Goal: Transaction & Acquisition: Purchase product/service

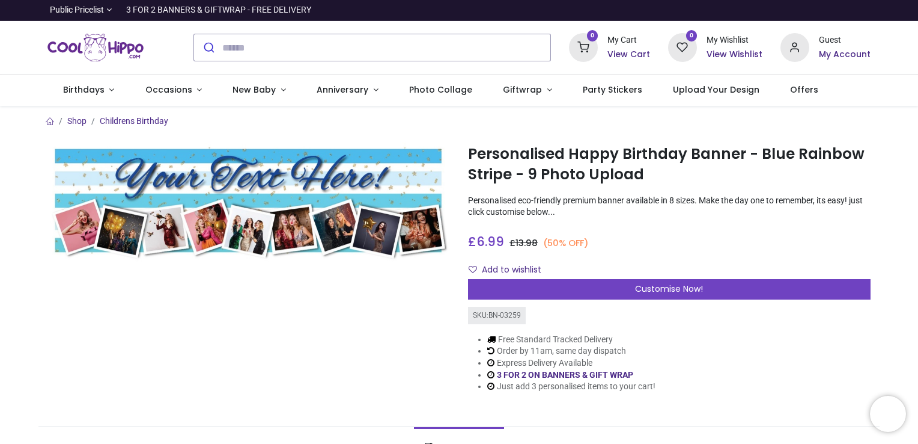
click at [195, 174] on img at bounding box center [248, 201] width 403 height 121
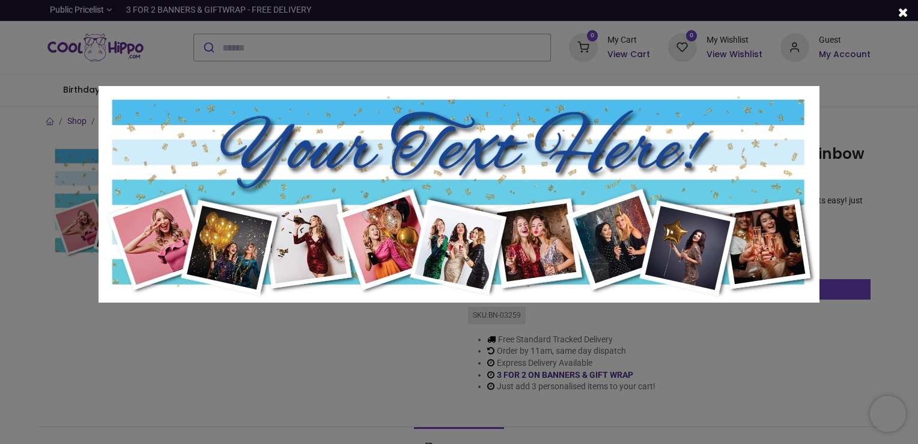
click at [346, 157] on img at bounding box center [459, 194] width 721 height 216
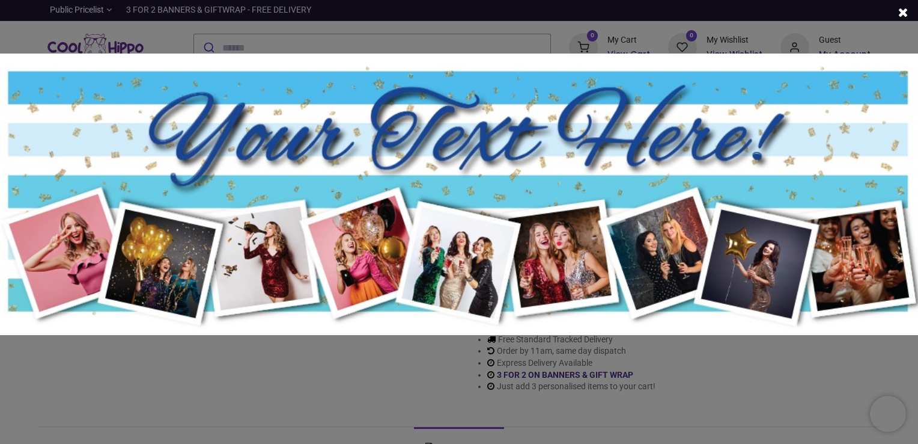
click at [346, 157] on img at bounding box center [459, 193] width 938 height 281
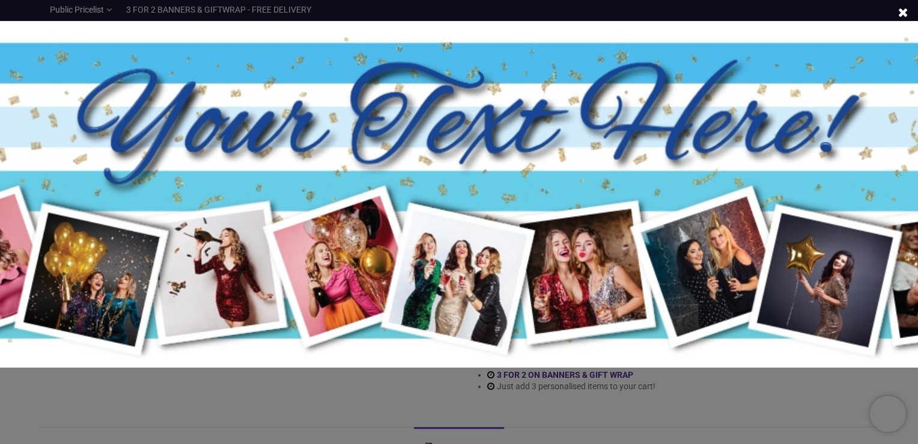
click at [347, 157] on img at bounding box center [459, 194] width 1154 height 346
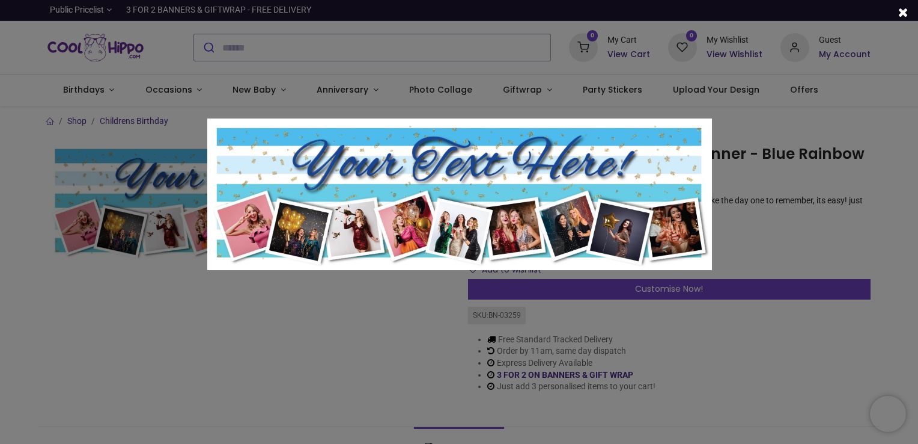
click at [307, 311] on div at bounding box center [460, 222] width 918 height 444
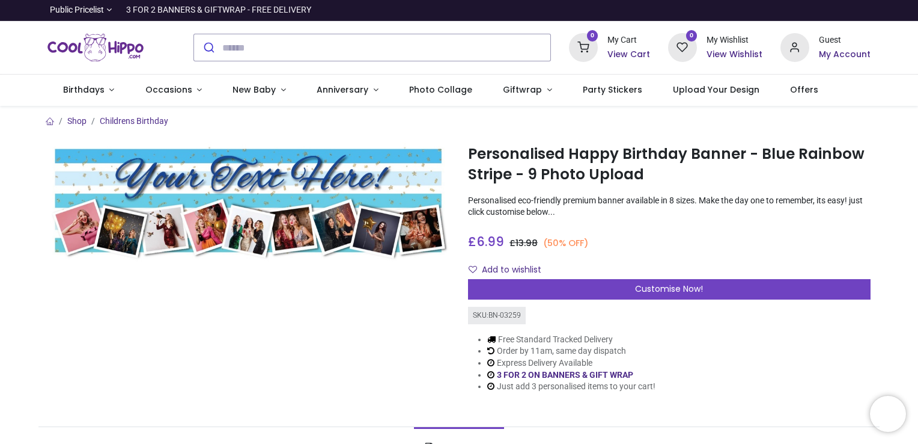
click at [379, 238] on img at bounding box center [248, 201] width 403 height 121
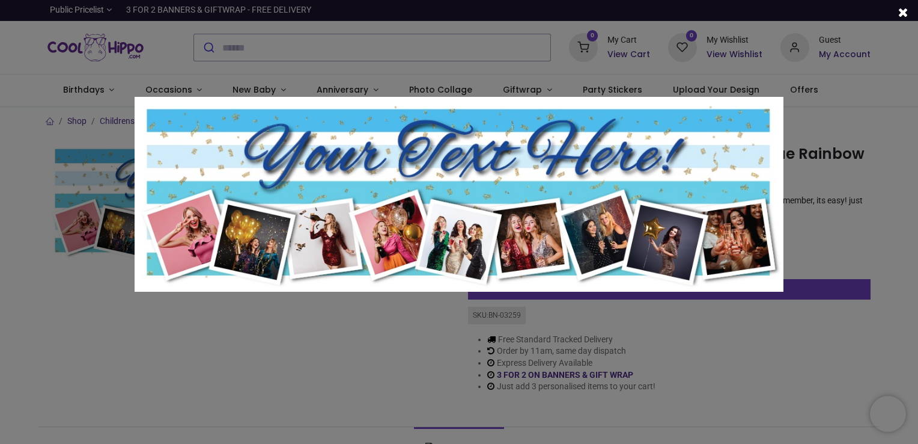
click at [390, 374] on div at bounding box center [459, 222] width 918 height 444
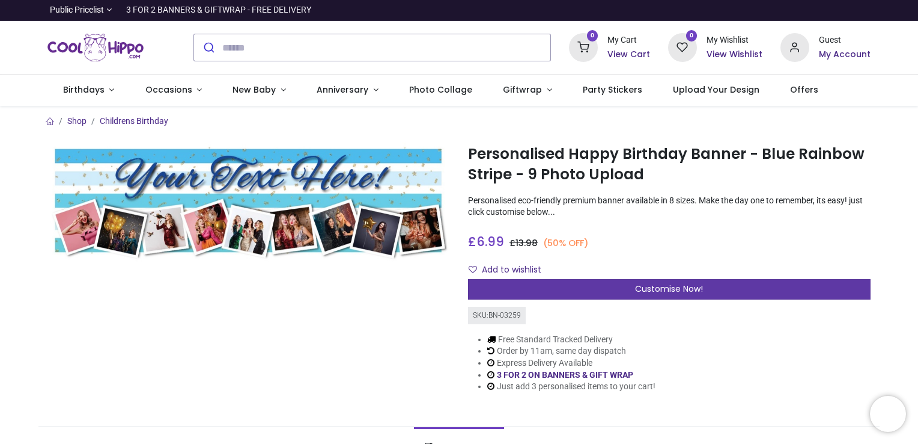
click at [656, 291] on span "Customise Now!" at bounding box center [669, 289] width 68 height 12
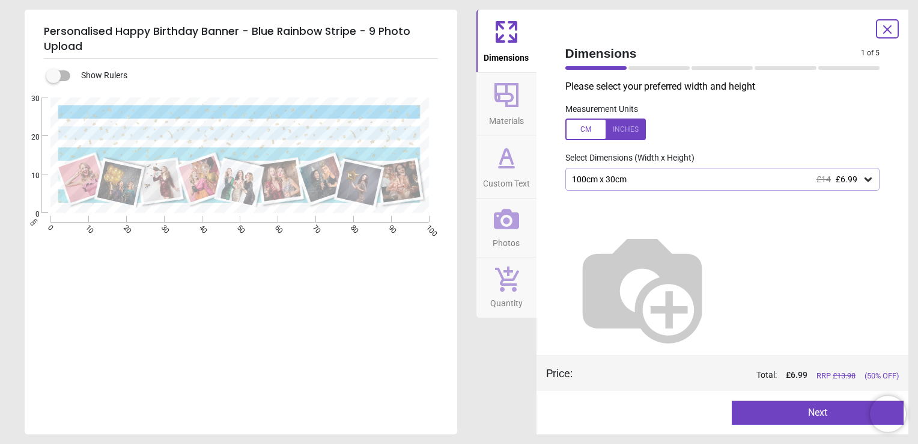
click at [644, 185] on div "100cm x 30cm £14 £6.99" at bounding box center [723, 179] width 315 height 23
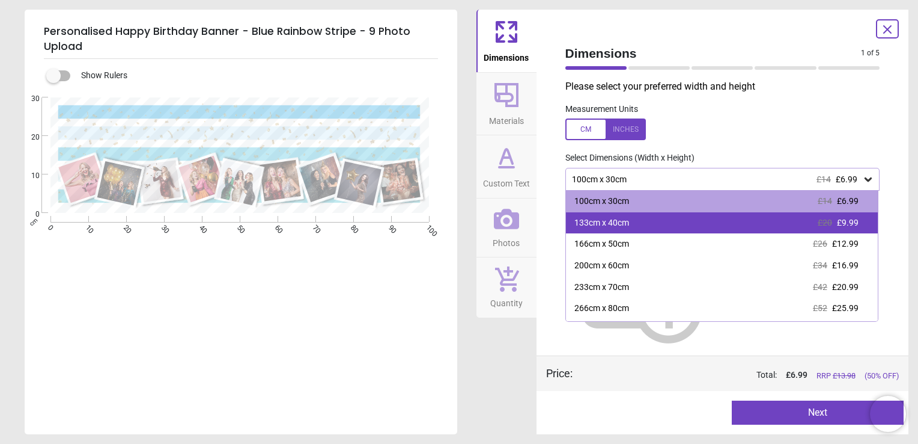
click at [644, 230] on div "133cm x 40cm £20 £9.99" at bounding box center [722, 223] width 313 height 22
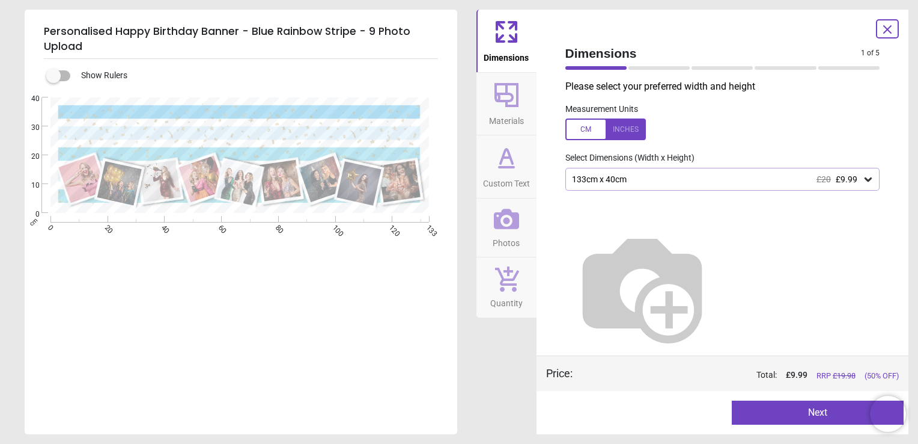
click at [646, 182] on div "133cm x 40cm £20 £9.99" at bounding box center [717, 179] width 292 height 10
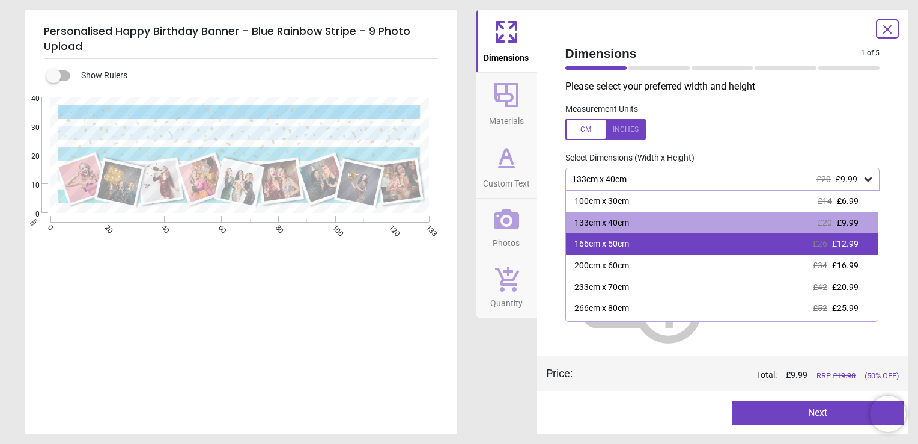
click at [646, 242] on div "166cm x 50cm £26 £12.99" at bounding box center [722, 244] width 313 height 22
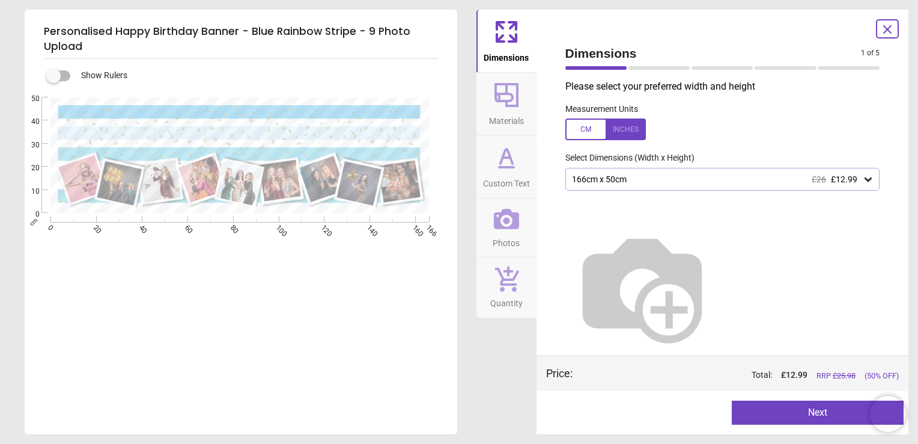
click at [799, 421] on button "Next" at bounding box center [818, 412] width 172 height 24
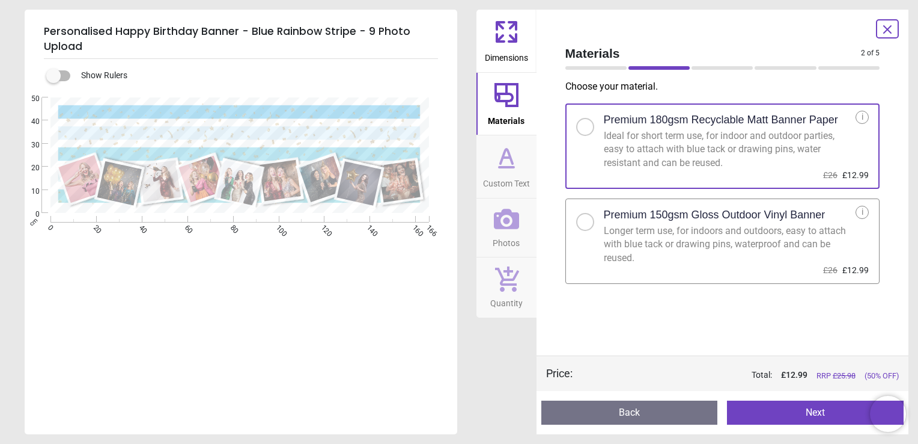
click at [667, 227] on div "Longer term use, for indoors and outdoors, easy to attach with blue tack or dra…" at bounding box center [730, 244] width 252 height 40
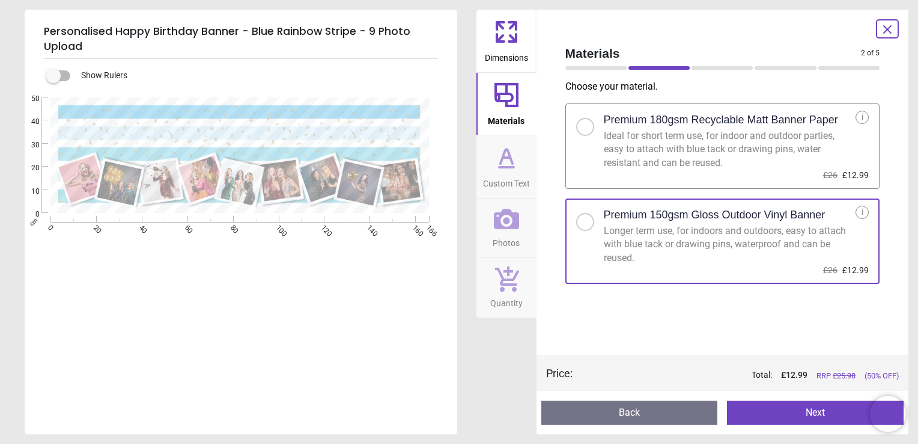
click at [813, 410] on button "Next" at bounding box center [815, 412] width 177 height 24
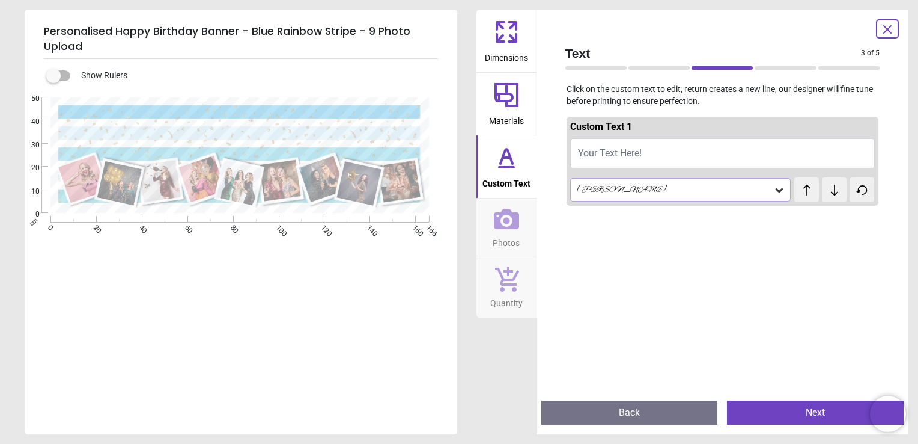
click at [640, 155] on span "Your Text Here!" at bounding box center [610, 152] width 64 height 11
type textarea "**********"
click at [719, 239] on div at bounding box center [723, 432] width 313 height 444
click at [779, 411] on button "Next" at bounding box center [815, 412] width 177 height 24
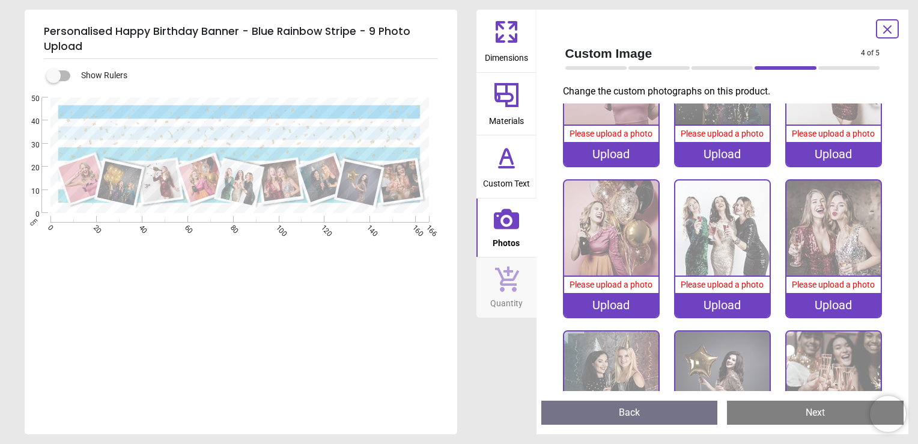
scroll to position [0, 0]
